Goal: Transaction & Acquisition: Purchase product/service

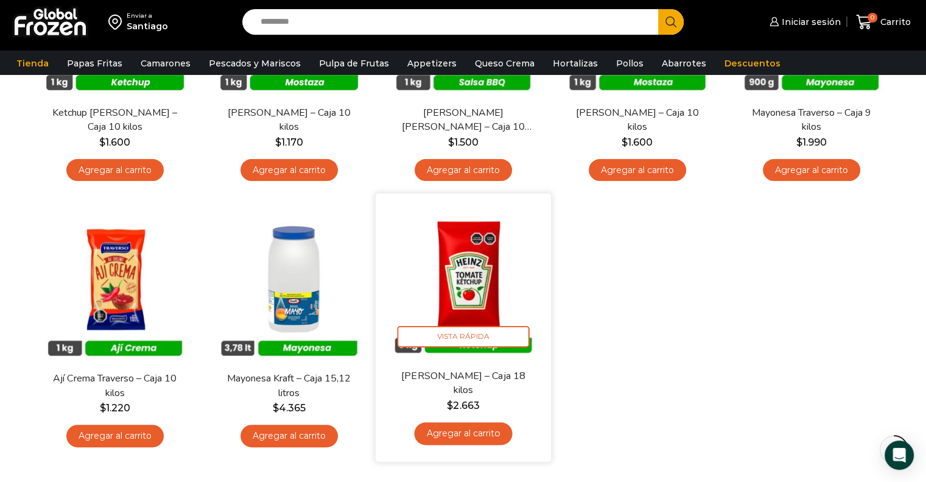
scroll to position [248, 0]
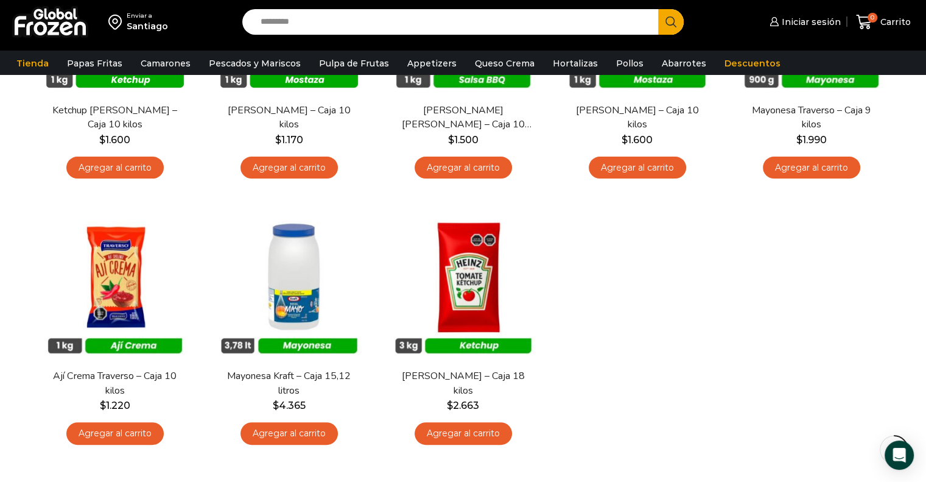
drag, startPoint x: 443, startPoint y: 300, endPoint x: 633, endPoint y: 349, distance: 196.4
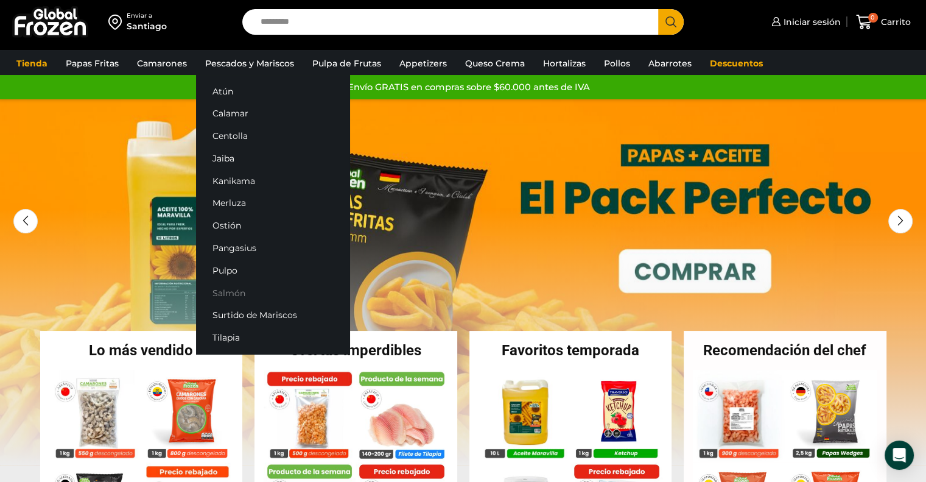
click at [222, 289] on link "Salmón" at bounding box center [272, 292] width 153 height 23
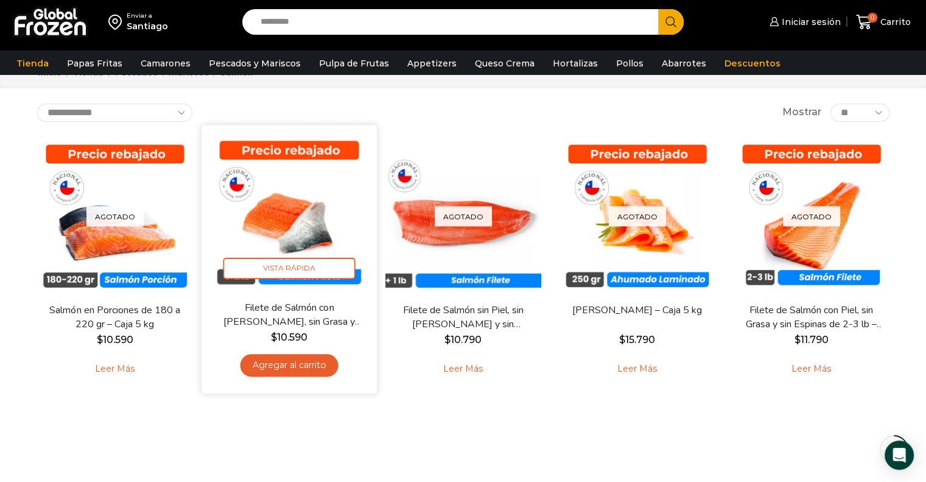
scroll to position [61, 0]
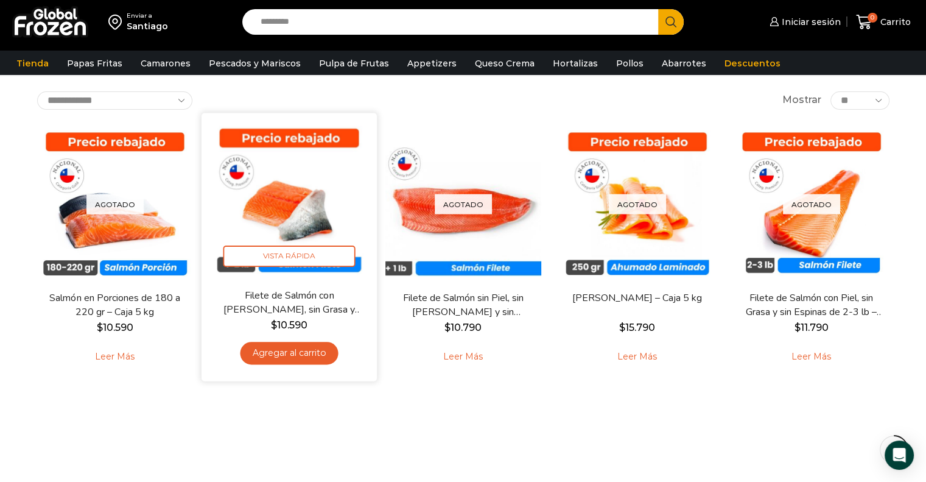
click at [309, 216] on img at bounding box center [289, 200] width 157 height 157
